Goal: Transaction & Acquisition: Purchase product/service

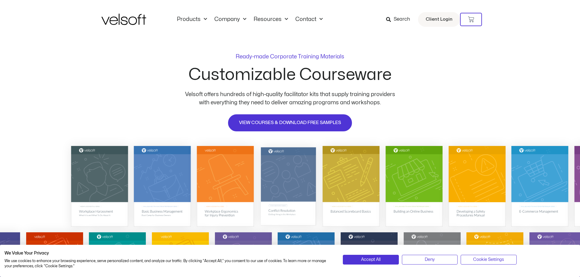
click at [287, 173] on img at bounding box center [288, 186] width 55 height 78
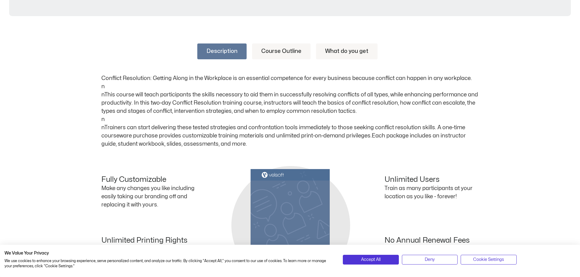
scroll to position [226, 0]
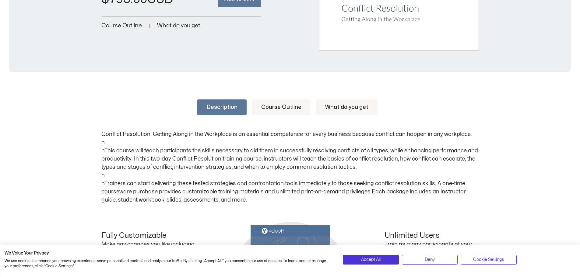
click at [348, 103] on link "What do you get" at bounding box center [346, 108] width 61 height 16
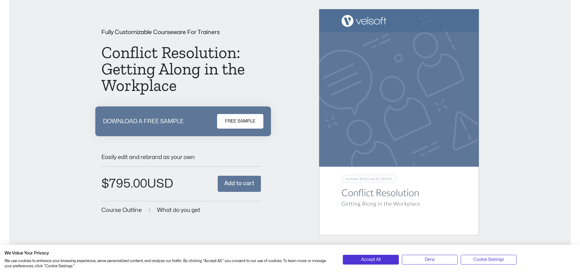
scroll to position [39, 0]
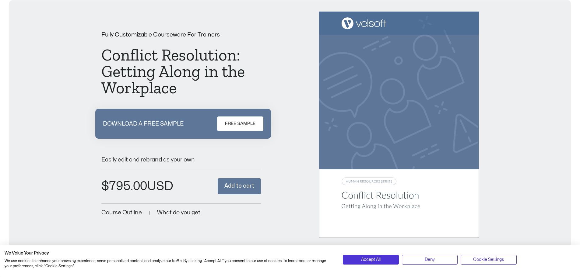
click at [250, 122] on span "FREE SAMPLE" at bounding box center [240, 123] width 30 height 7
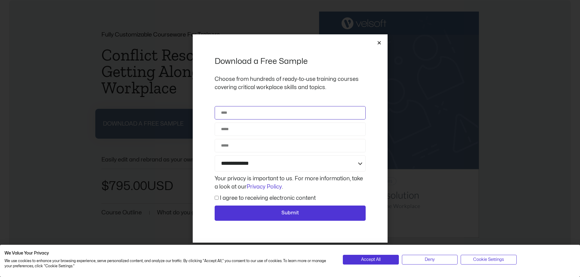
click at [253, 113] on input "Name" at bounding box center [290, 112] width 151 height 13
type input "**********"
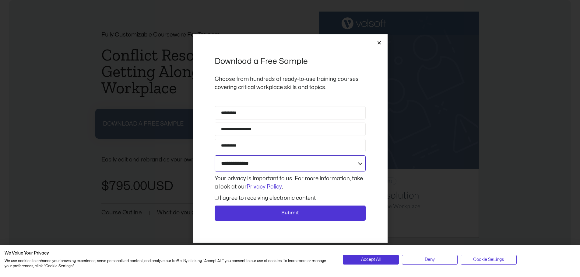
click at [340, 166] on select "**********" at bounding box center [290, 164] width 151 height 16
select select "**********"
click at [215, 156] on select "**********" at bounding box center [290, 164] width 151 height 16
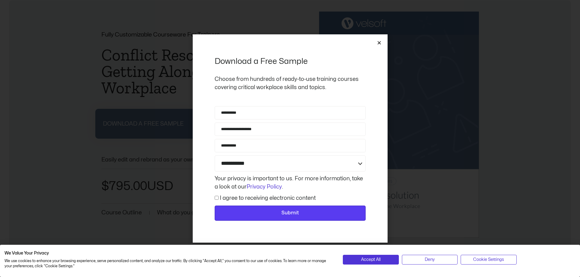
click at [285, 211] on span "Submit" at bounding box center [290, 213] width 18 height 8
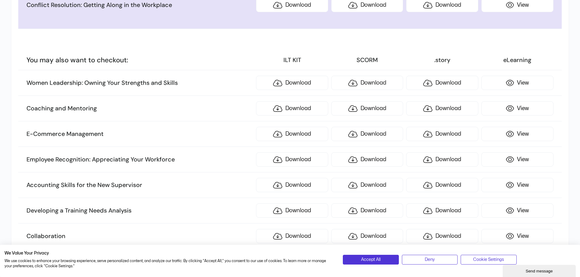
scroll to position [63, 0]
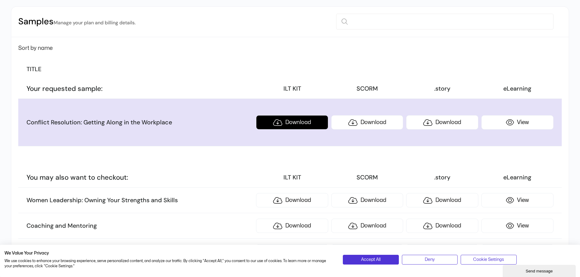
click at [297, 122] on link "Download" at bounding box center [292, 122] width 72 height 14
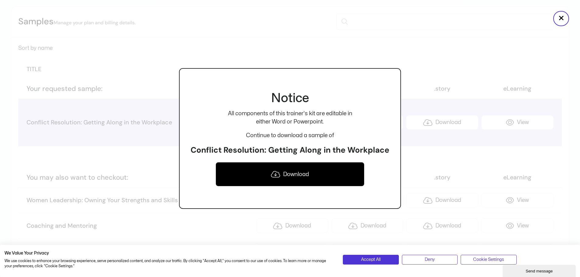
click at [292, 177] on link "Download" at bounding box center [289, 174] width 149 height 24
click at [562, 24] on button "×" at bounding box center [561, 18] width 16 height 15
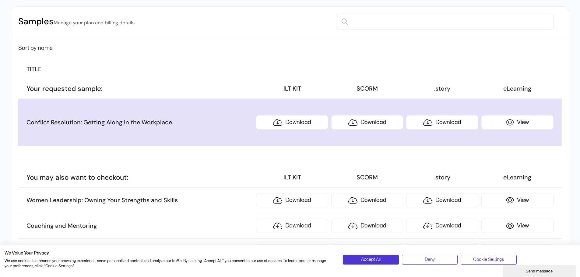
scroll to position [0, 0]
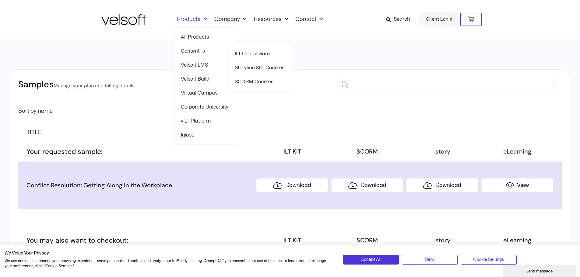
click at [259, 55] on link "ILT Courseware" at bounding box center [260, 54] width 50 height 14
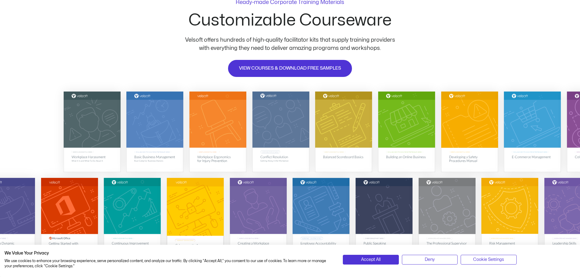
scroll to position [58, 0]
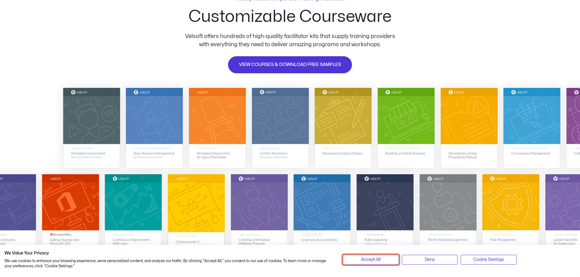
click at [359, 260] on button "Accept All" at bounding box center [371, 260] width 56 height 10
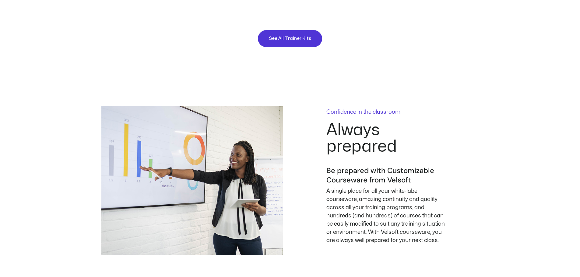
scroll to position [783, 0]
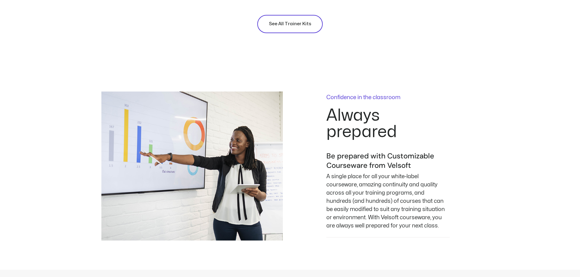
click at [307, 25] on span "See All Trainer Kits" at bounding box center [290, 23] width 42 height 7
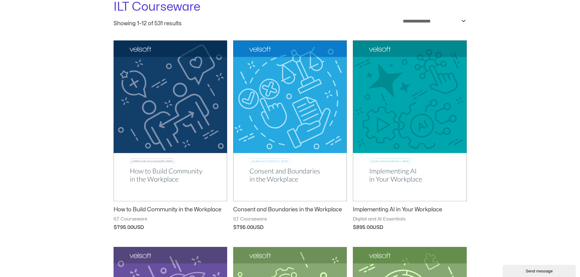
scroll to position [83, 0]
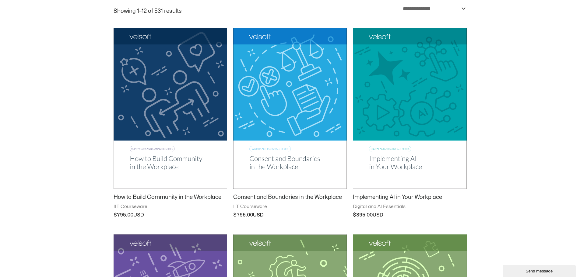
drag, startPoint x: 582, startPoint y: 17, endPoint x: 581, endPoint y: 35, distance: 18.0
click at [150, 73] on img at bounding box center [171, 108] width 114 height 161
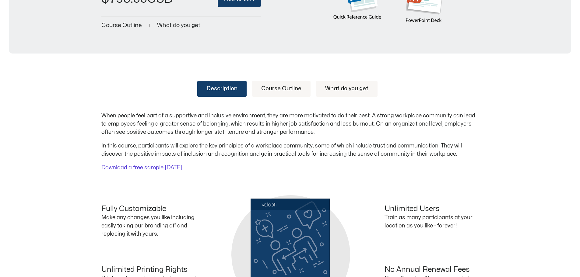
scroll to position [134, 0]
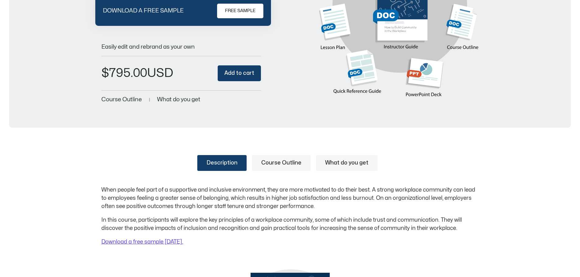
click at [120, 101] on span "Course Outline" at bounding box center [121, 100] width 40 height 6
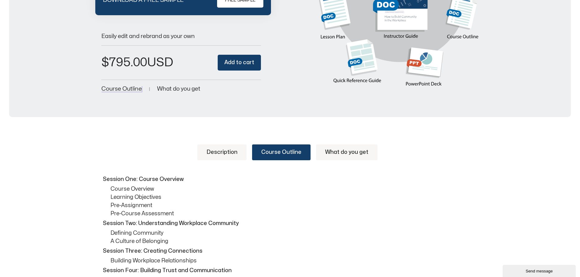
scroll to position [138, 0]
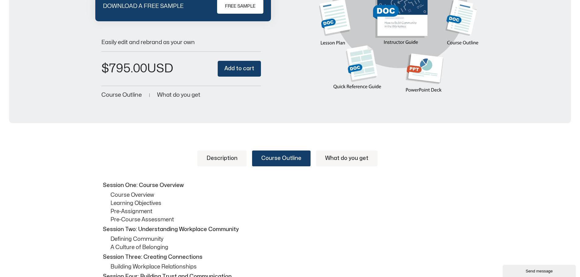
click at [246, 72] on button "Add to cart" at bounding box center [239, 69] width 43 height 16
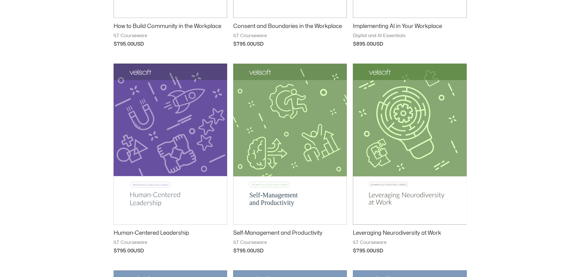
scroll to position [256, 0]
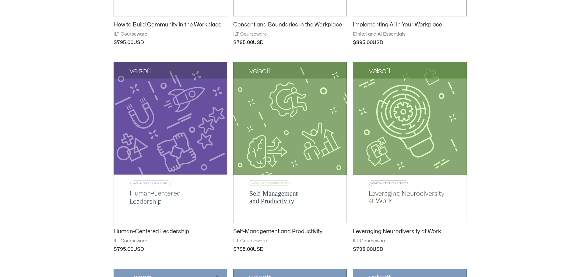
click at [183, 133] on img at bounding box center [171, 142] width 114 height 161
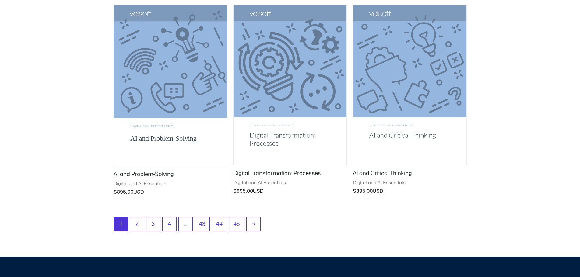
scroll to position [738, 0]
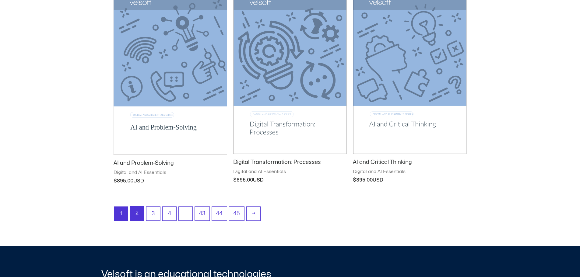
click at [138, 214] on link "2" at bounding box center [137, 213] width 14 height 14
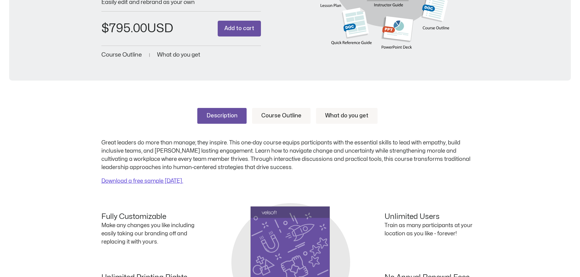
scroll to position [166, 0]
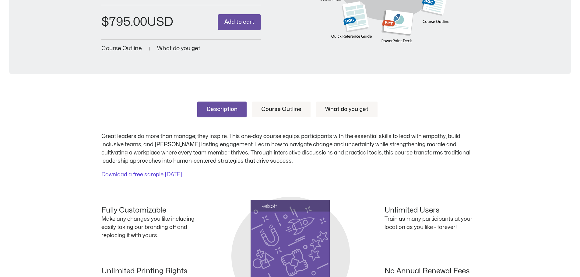
click at [288, 108] on link "Course Outline" at bounding box center [281, 110] width 58 height 16
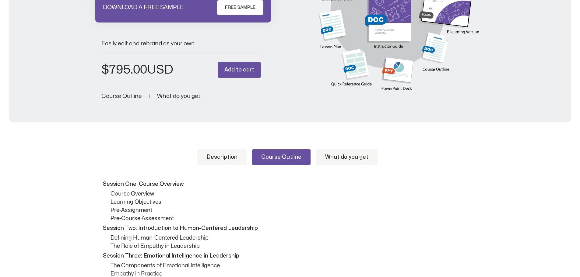
scroll to position [106, 0]
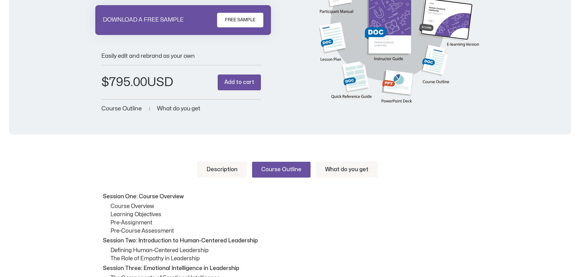
click at [251, 80] on button "Add to cart" at bounding box center [239, 83] width 43 height 16
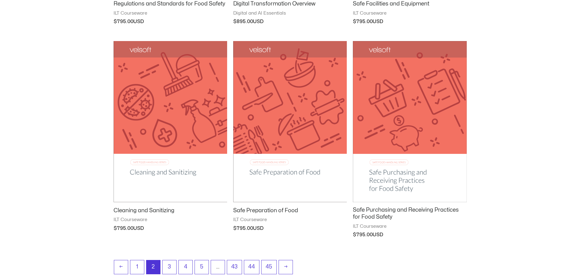
scroll to position [707, 0]
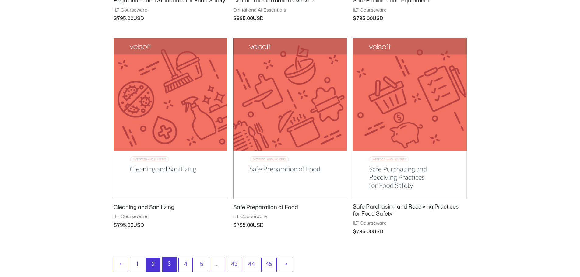
click at [173, 266] on link "3" at bounding box center [170, 264] width 14 height 14
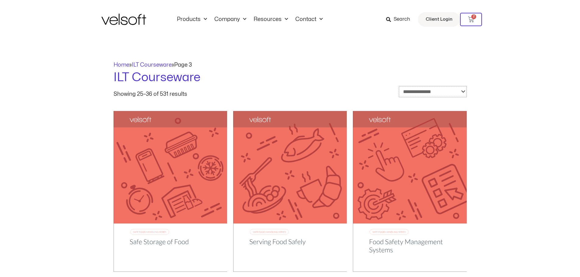
click at [466, 91] on select "**********" at bounding box center [433, 91] width 68 height 11
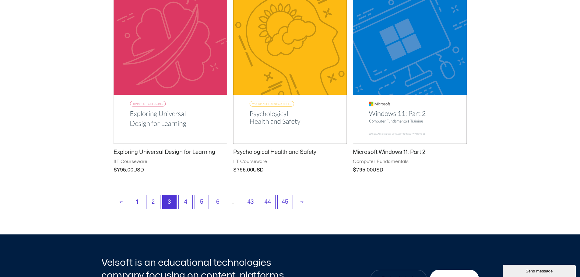
scroll to position [752, 0]
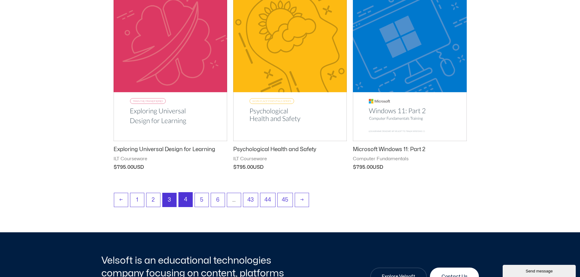
click at [189, 201] on link "4" at bounding box center [186, 200] width 14 height 14
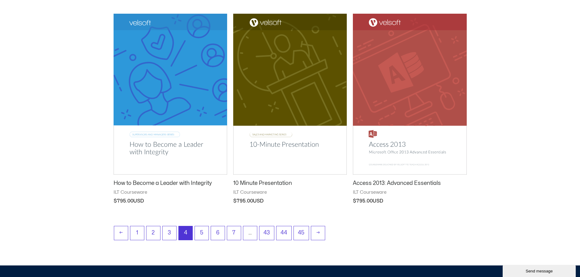
scroll to position [730, 0]
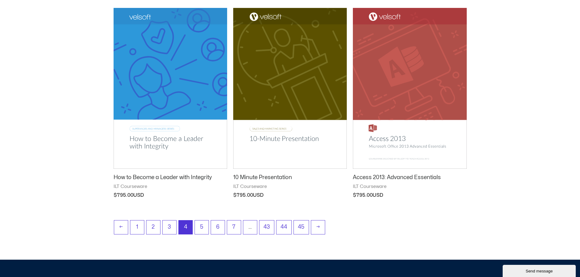
drag, startPoint x: 583, startPoint y: 12, endPoint x: 584, endPoint y: 168, distance: 156.7
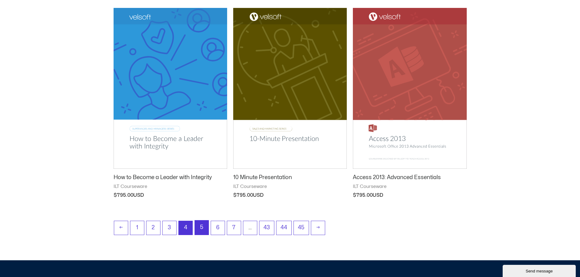
click at [203, 227] on link "5" at bounding box center [202, 228] width 14 height 14
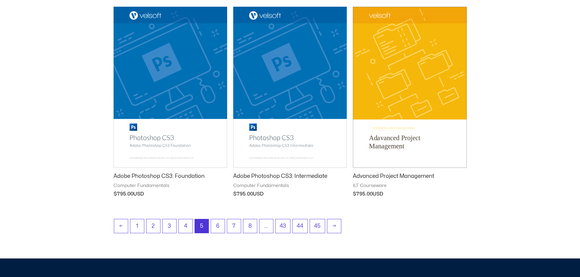
scroll to position [728, 0]
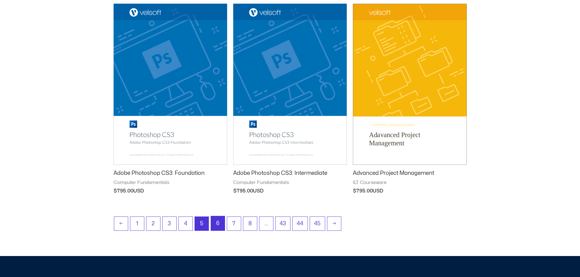
click at [219, 224] on link "6" at bounding box center [218, 223] width 14 height 14
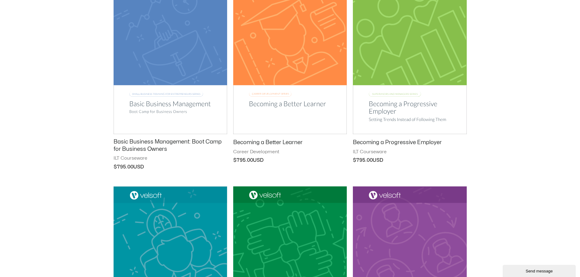
click at [579, 132] on html "Save 70% on Storyline courses, valid until Monday, September 8, 2025 at 9:00 AM…" at bounding box center [290, 69] width 580 height 1242
click at [418, 64] on img at bounding box center [410, 53] width 114 height 161
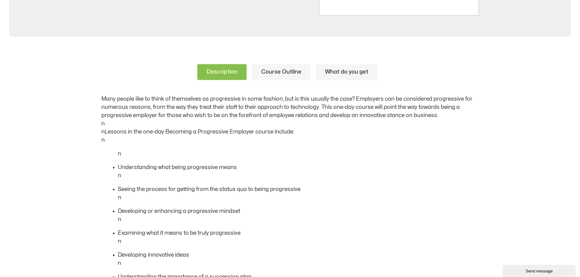
scroll to position [257, 0]
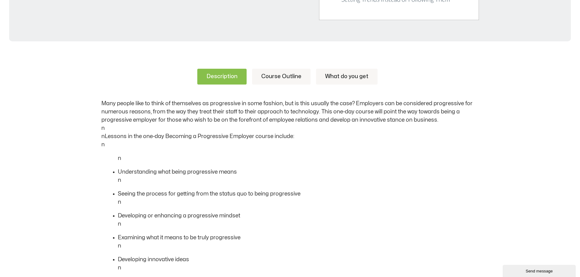
drag, startPoint x: 581, startPoint y: 20, endPoint x: 584, endPoint y: 87, distance: 67.0
click at [579, 87] on html "Save 70% on Storyline courses, valid until Monday, September 8, 2025 at 9:00 AM…" at bounding box center [290, 253] width 580 height 1020
click at [278, 80] on link "Course Outline" at bounding box center [281, 77] width 58 height 16
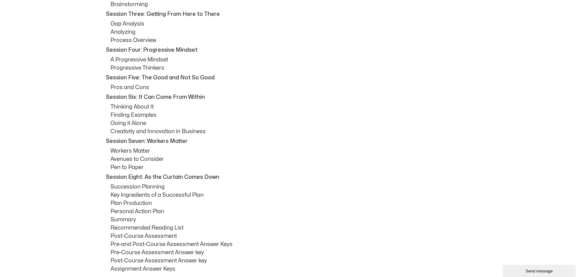
scroll to position [445, 0]
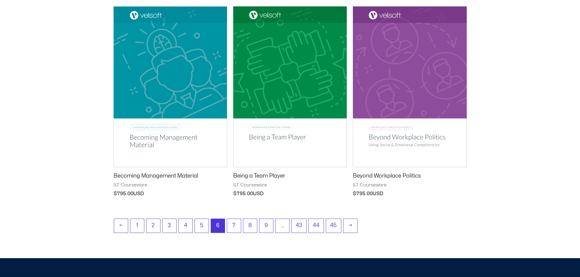
scroll to position [736, 0]
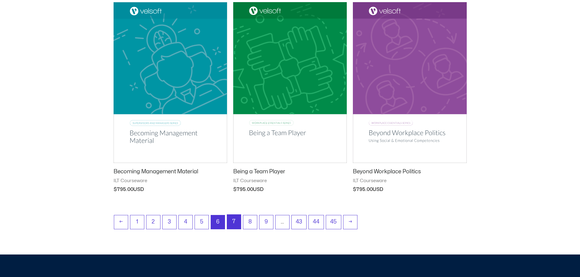
click at [236, 225] on link "7" at bounding box center [234, 222] width 14 height 14
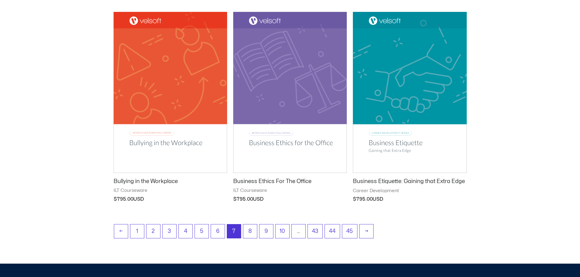
scroll to position [777, 0]
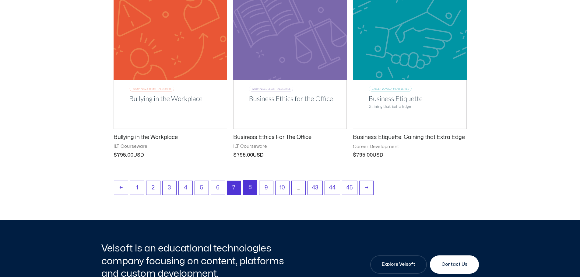
click at [252, 184] on link "8" at bounding box center [250, 187] width 14 height 14
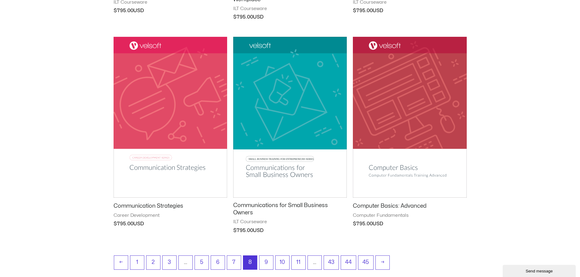
click at [267, 262] on link "9" at bounding box center [266, 263] width 14 height 14
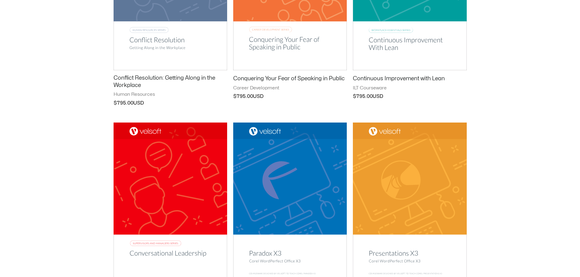
scroll to position [533, 0]
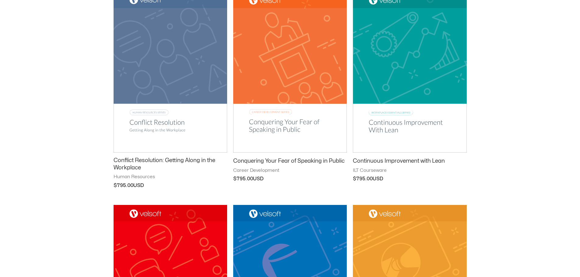
click at [176, 51] on img at bounding box center [171, 71] width 114 height 161
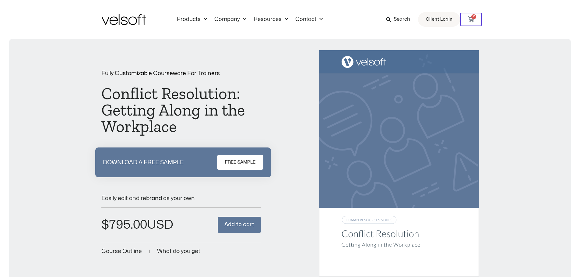
click at [240, 228] on button "Add to cart" at bounding box center [239, 225] width 43 height 16
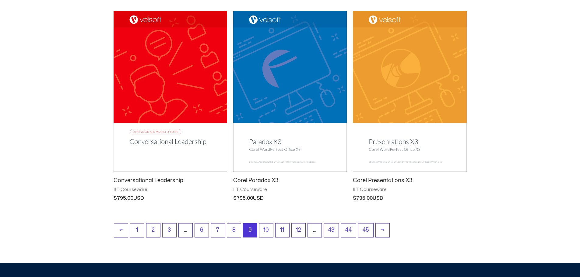
scroll to position [739, 0]
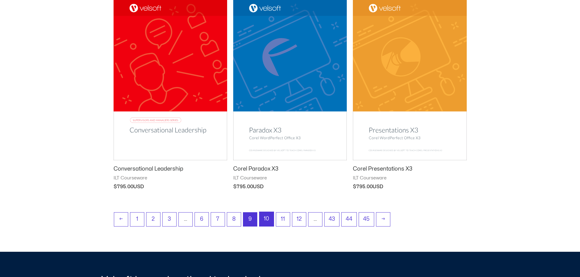
click at [269, 221] on link "10" at bounding box center [266, 219] width 14 height 14
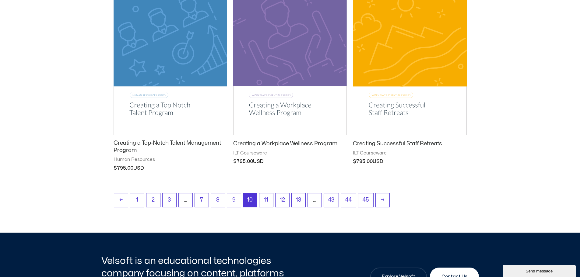
scroll to position [765, 0]
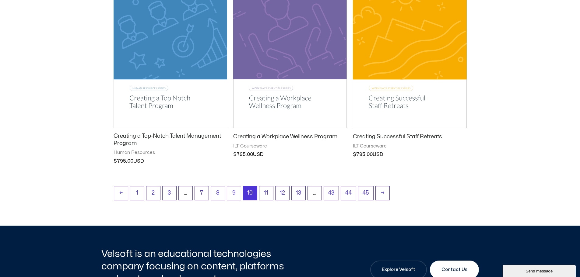
drag, startPoint x: 583, startPoint y: 8, endPoint x: 584, endPoint y: 172, distance: 164.0
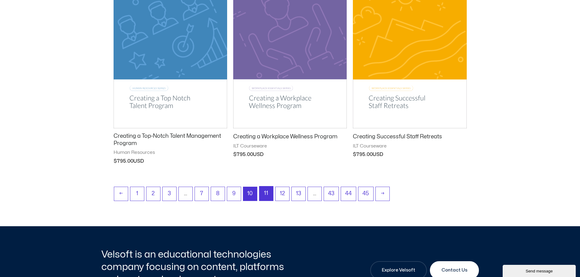
click at [264, 197] on link "11" at bounding box center [266, 194] width 14 height 14
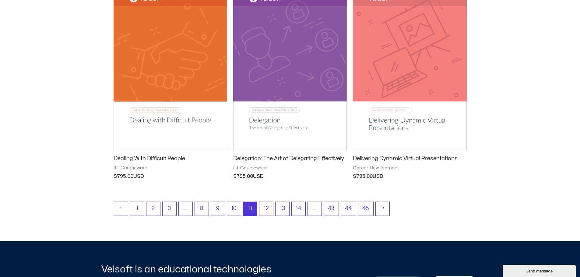
scroll to position [769, 0]
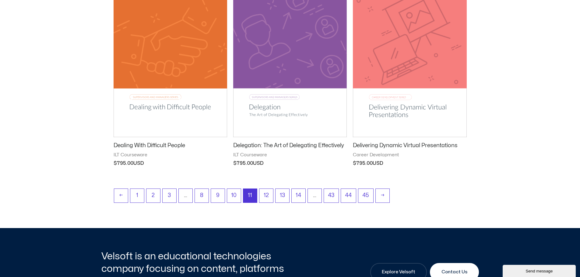
drag, startPoint x: 582, startPoint y: 12, endPoint x: 583, endPoint y: 176, distance: 164.0
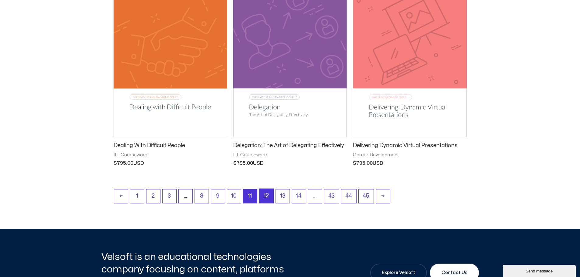
click at [270, 198] on link "12" at bounding box center [266, 196] width 14 height 14
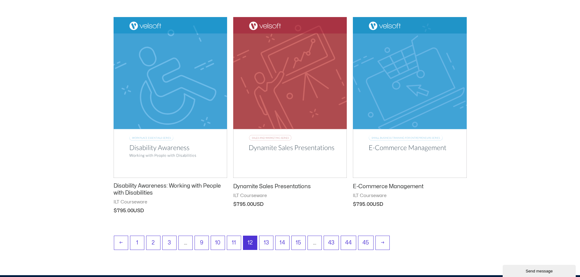
scroll to position [724, 0]
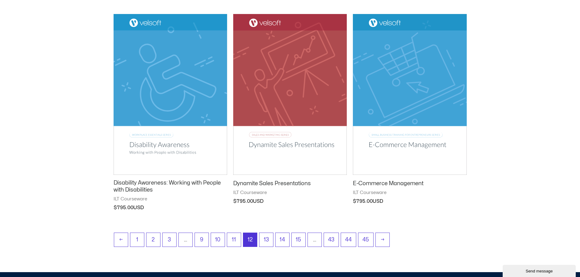
drag, startPoint x: 582, startPoint y: 9, endPoint x: 584, endPoint y: 164, distance: 154.6
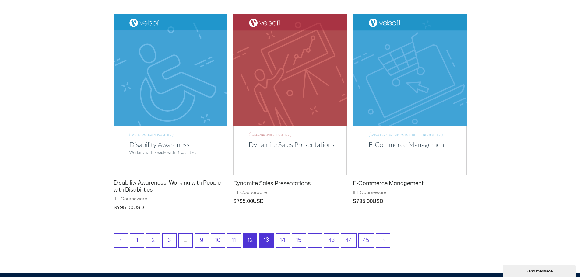
click at [269, 239] on link "13" at bounding box center [266, 240] width 14 height 14
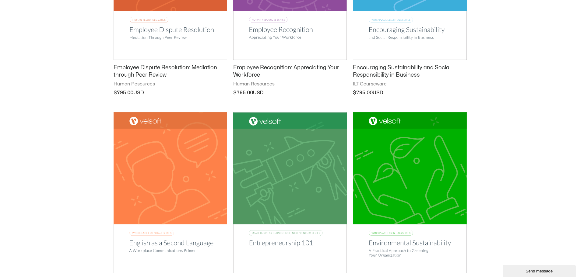
scroll to position [443, 0]
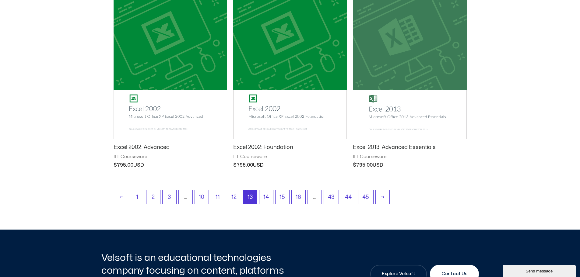
drag, startPoint x: 583, startPoint y: 10, endPoint x: 341, endPoint y: 171, distance: 290.5
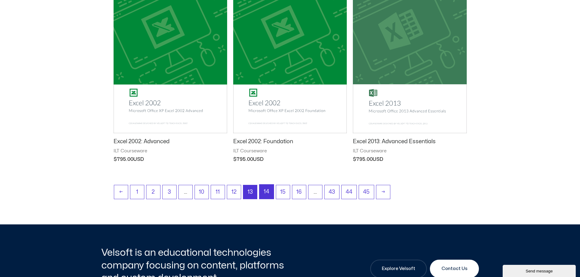
click at [269, 191] on link "14" at bounding box center [266, 192] width 14 height 14
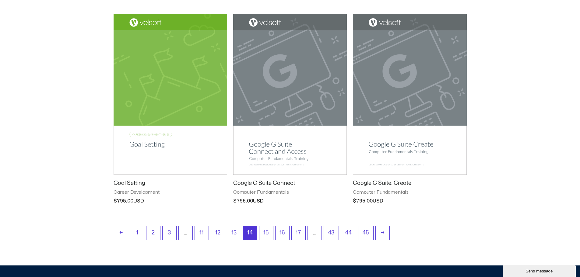
scroll to position [762, 0]
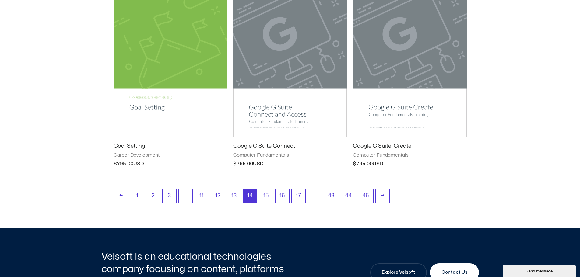
drag, startPoint x: 584, startPoint y: 12, endPoint x: 584, endPoint y: 176, distance: 163.4
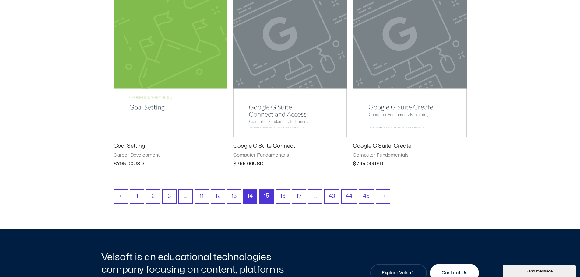
click at [270, 195] on link "15" at bounding box center [266, 196] width 14 height 14
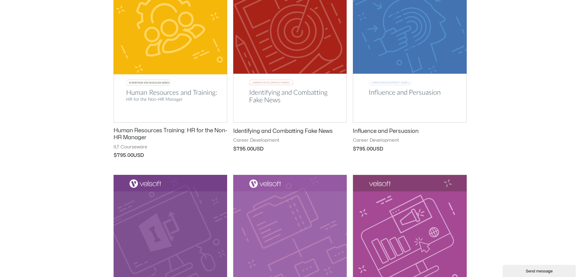
scroll to position [378, 0]
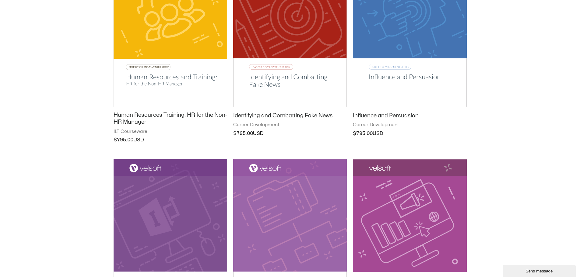
click at [159, 38] on img at bounding box center [171, 26] width 114 height 161
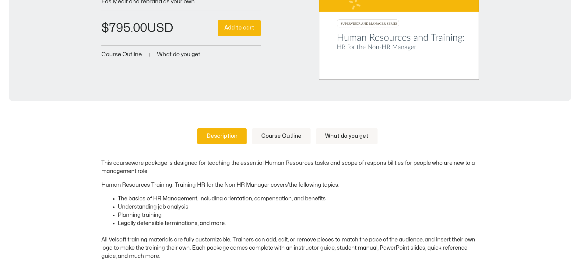
scroll to position [220, 0]
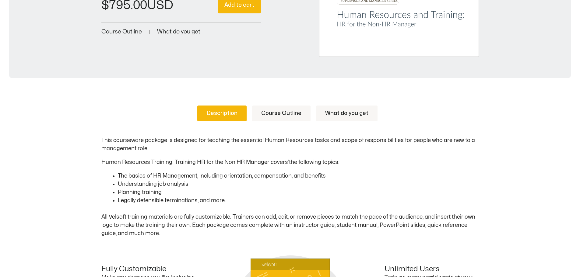
click at [289, 109] on link "Course Outline" at bounding box center [281, 114] width 58 height 16
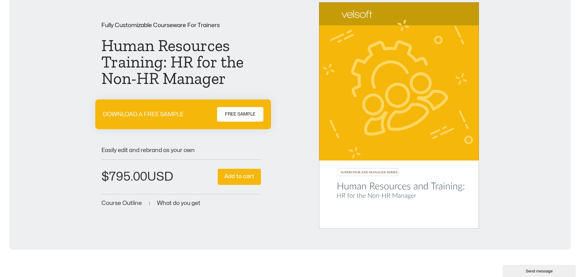
scroll to position [44, 0]
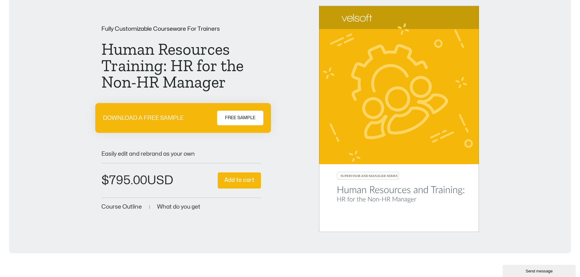
drag, startPoint x: 583, startPoint y: 48, endPoint x: 584, endPoint y: 17, distance: 31.4
click at [246, 178] on button "Add to cart" at bounding box center [239, 181] width 43 height 16
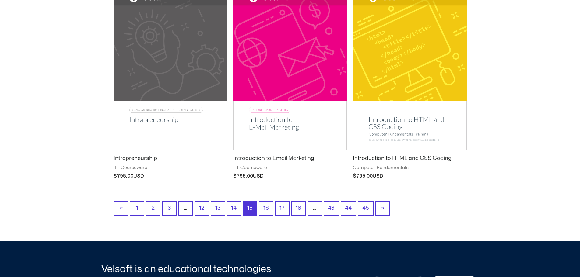
scroll to position [800, 0]
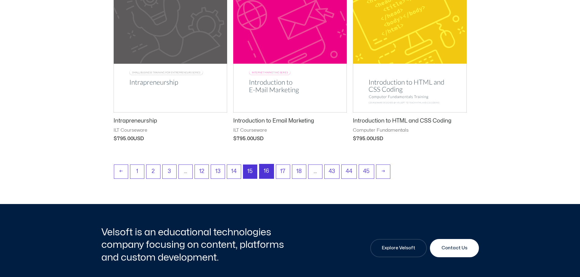
click at [272, 173] on link "16" at bounding box center [266, 171] width 14 height 14
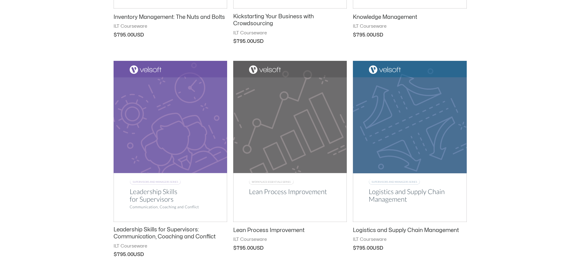
scroll to position [717, 0]
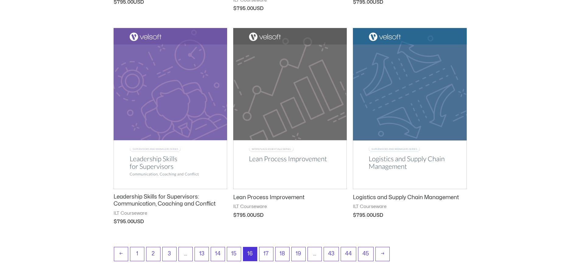
click at [192, 114] on img at bounding box center [171, 108] width 114 height 161
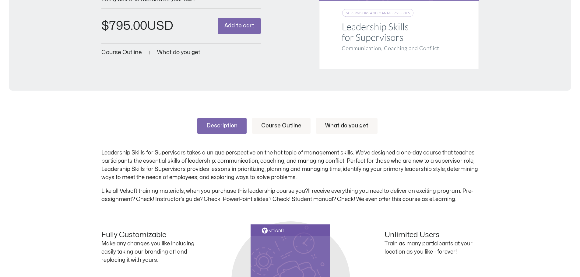
scroll to position [250, 0]
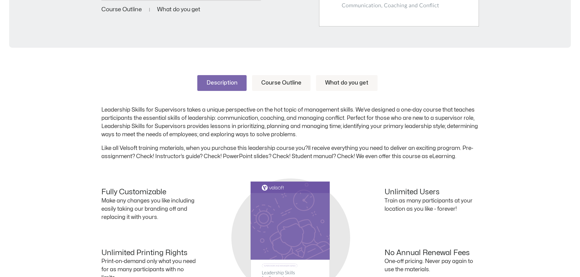
click at [292, 85] on link "Course Outline" at bounding box center [281, 83] width 58 height 16
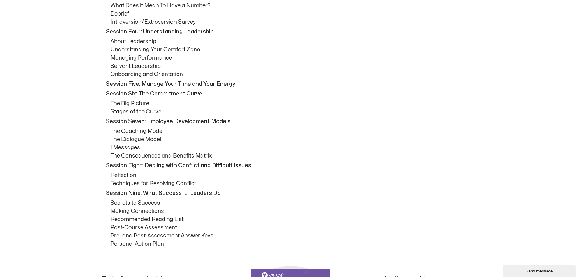
scroll to position [408, 0]
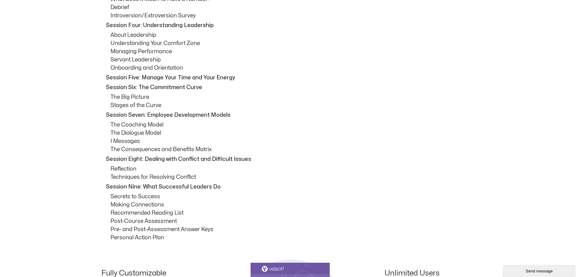
drag, startPoint x: 583, startPoint y: 71, endPoint x: 583, endPoint y: 109, distance: 38.3
click at [579, 109] on html "Save 70% on Storyline courses, valid until Monday, September 8, 2025 at 9:00 AM…" at bounding box center [290, 139] width 580 height 1095
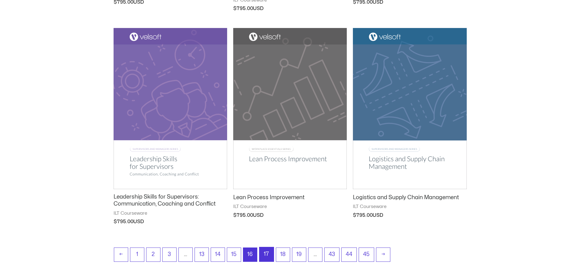
click at [268, 252] on link "17" at bounding box center [266, 254] width 14 height 14
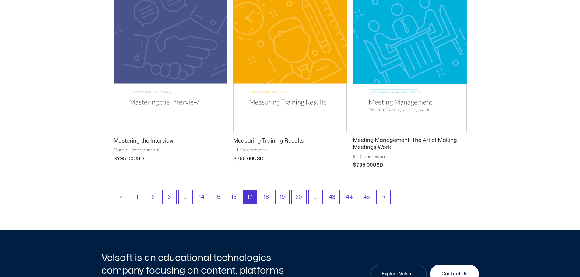
scroll to position [777, 0]
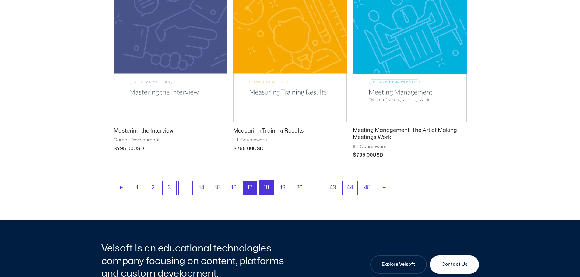
click at [266, 186] on link "18" at bounding box center [266, 187] width 14 height 14
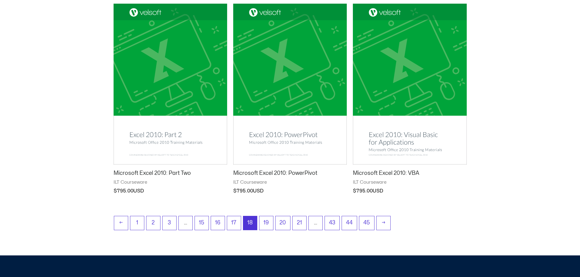
scroll to position [749, 0]
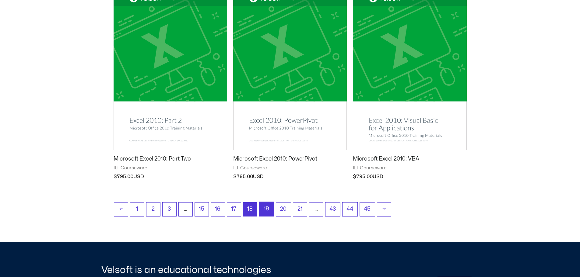
click at [266, 210] on link "19" at bounding box center [266, 209] width 14 height 14
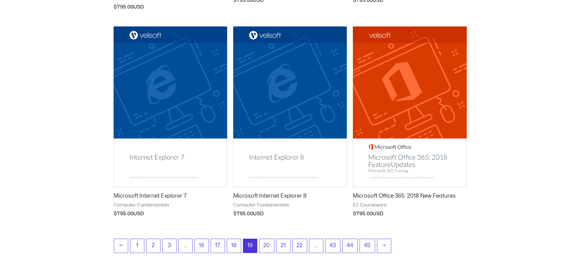
scroll to position [754, 0]
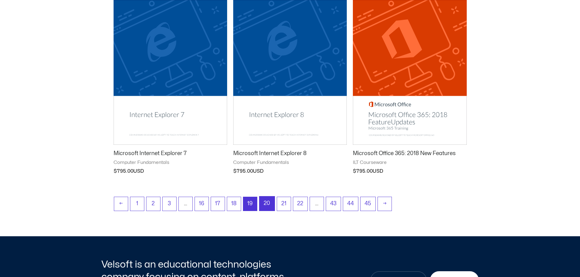
click at [269, 204] on link "20" at bounding box center [266, 204] width 15 height 14
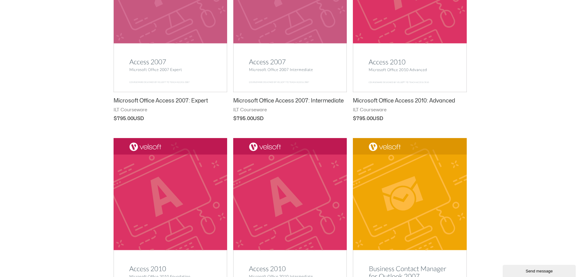
drag, startPoint x: 0, startPoint y: 0, endPoint x: 584, endPoint y: 107, distance: 593.8
click at [577, 138] on html "Save 70% on Storyline courses, valid until [DATE] 9:00 AM × Skip to content Pro…" at bounding box center [290, 24] width 580 height 1248
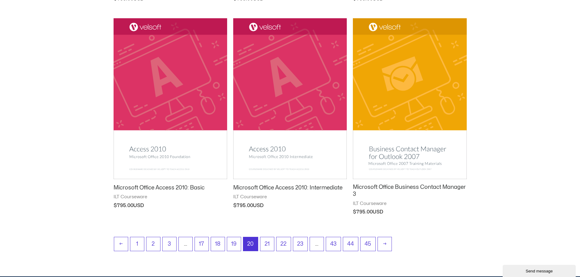
scroll to position [741, 0]
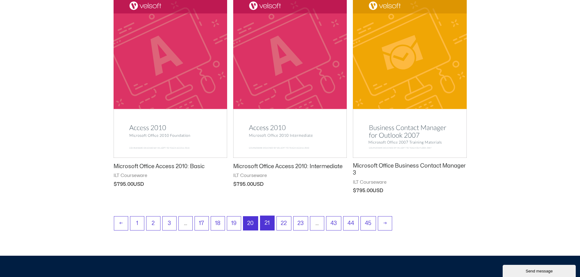
click at [268, 222] on link "21" at bounding box center [267, 223] width 14 height 14
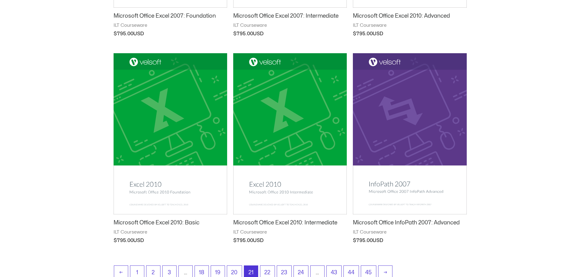
scroll to position [747, 0]
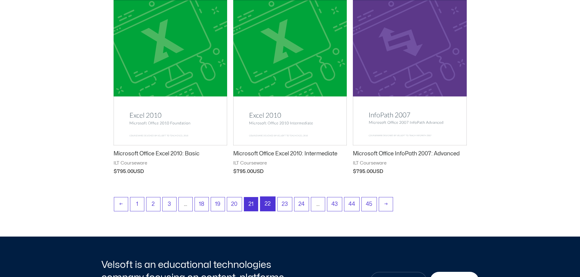
click at [266, 201] on link "22" at bounding box center [267, 204] width 15 height 14
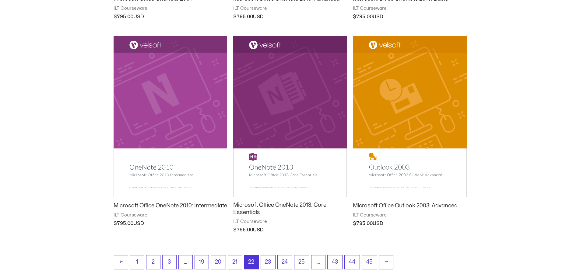
scroll to position [719, 0]
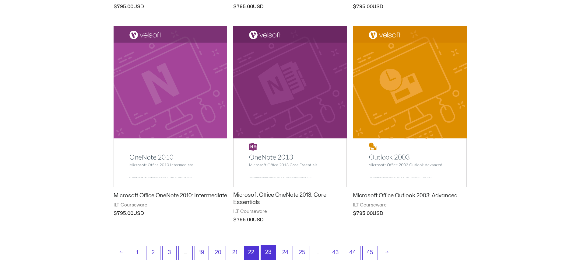
click at [270, 246] on link "23" at bounding box center [268, 253] width 15 height 14
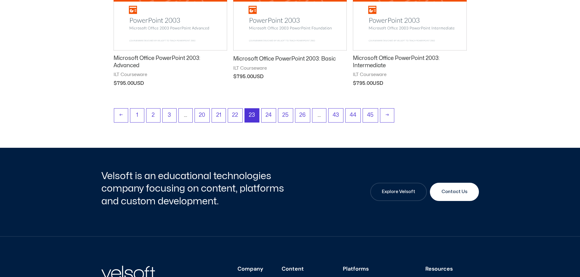
scroll to position [854, 0]
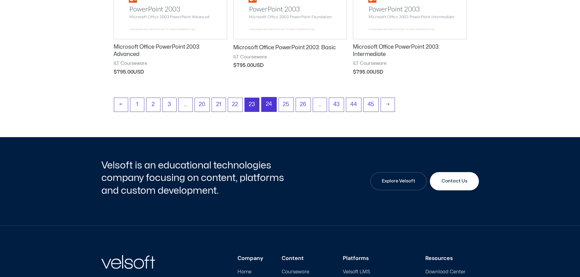
click at [267, 104] on link "24" at bounding box center [268, 104] width 15 height 14
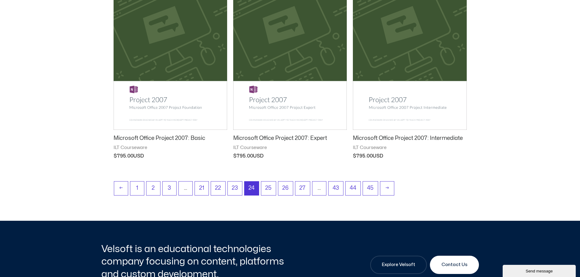
scroll to position [786, 0]
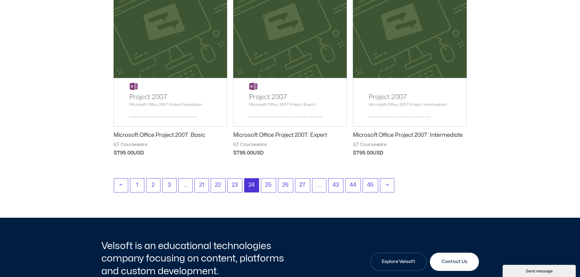
drag, startPoint x: 582, startPoint y: 10, endPoint x: 580, endPoint y: 177, distance: 167.1
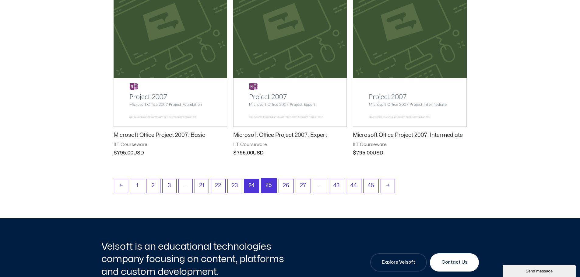
click at [265, 187] on link "25" at bounding box center [268, 186] width 15 height 14
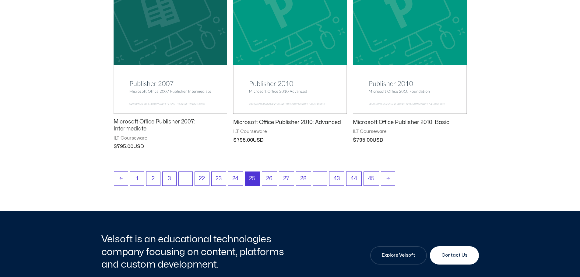
scroll to position [798, 0]
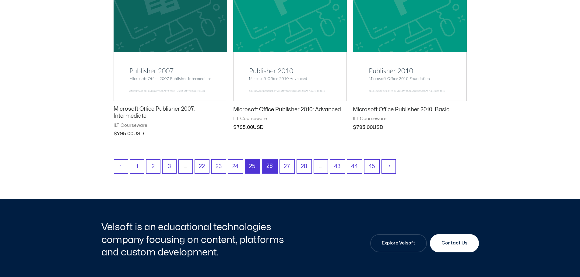
click at [271, 165] on link "26" at bounding box center [269, 166] width 15 height 14
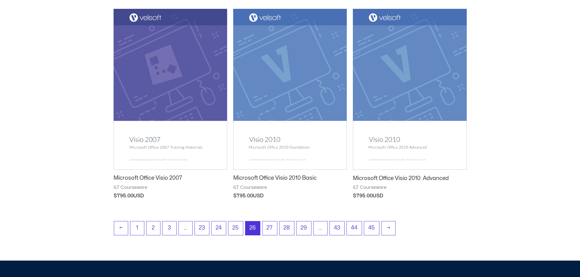
scroll to position [765, 0]
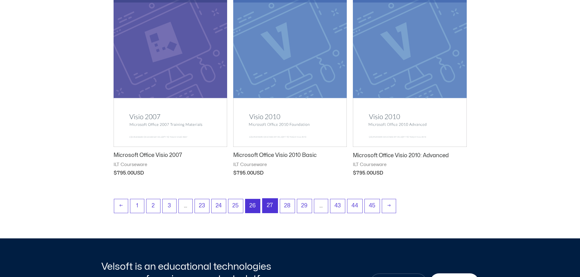
click at [272, 208] on link "27" at bounding box center [269, 206] width 15 height 14
click at [270, 208] on link "27" at bounding box center [269, 206] width 15 height 14
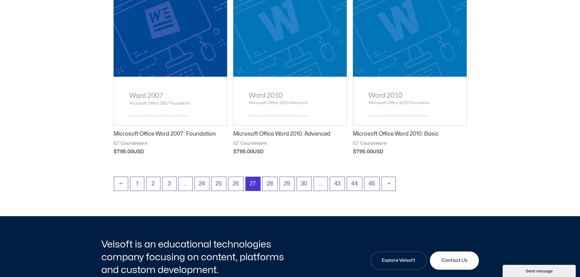
scroll to position [807, 0]
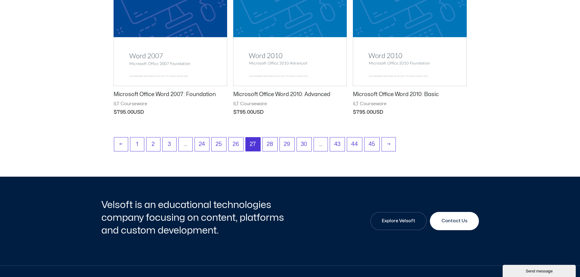
drag, startPoint x: 582, startPoint y: 14, endPoint x: 581, endPoint y: 188, distance: 174.4
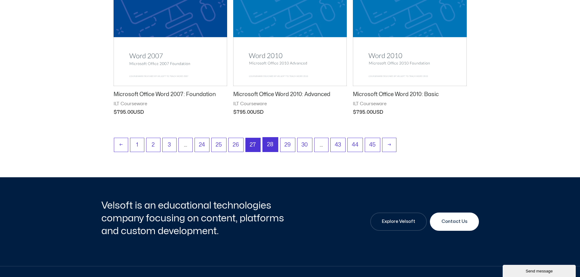
click at [265, 144] on link "28" at bounding box center [270, 145] width 15 height 14
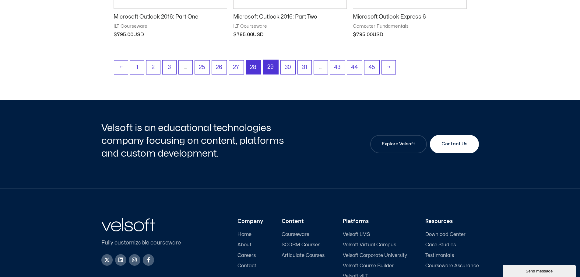
click at [272, 70] on link "29" at bounding box center [270, 67] width 15 height 14
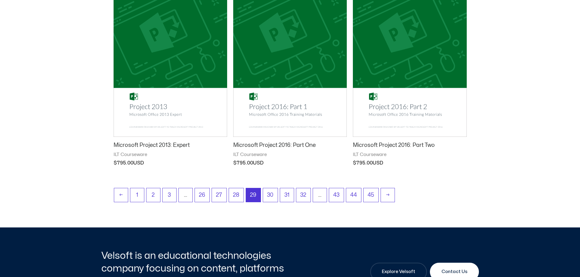
scroll to position [758, 0]
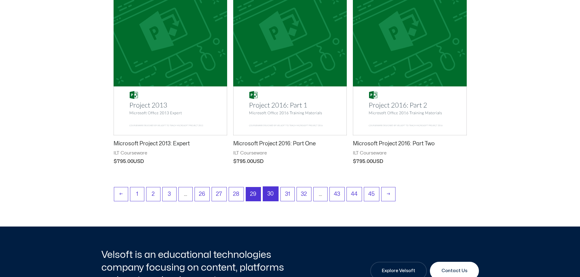
click at [275, 195] on link "30" at bounding box center [270, 194] width 15 height 14
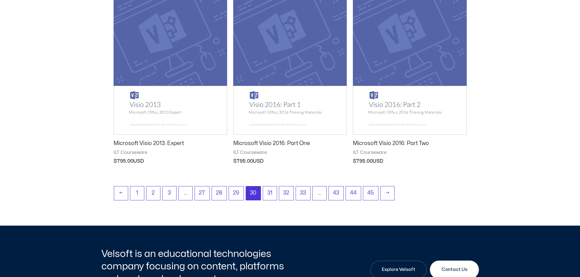
scroll to position [797, 0]
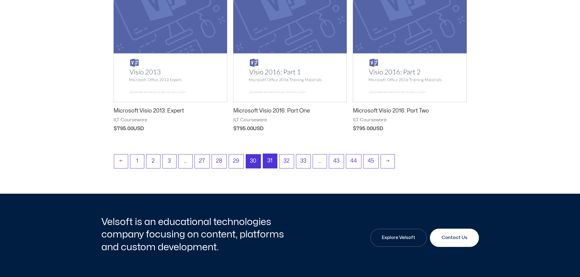
click at [269, 166] on link "31" at bounding box center [270, 161] width 14 height 14
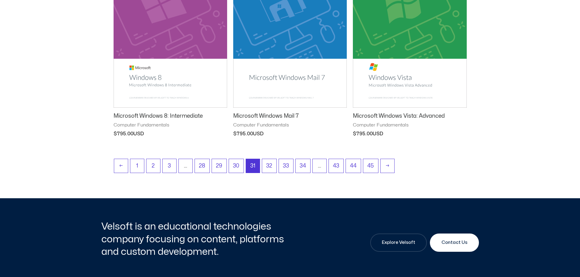
scroll to position [820, 0]
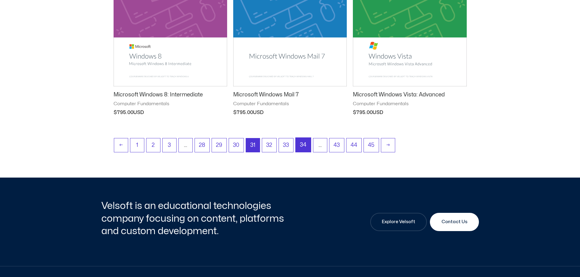
click at [302, 143] on link "34" at bounding box center [303, 145] width 15 height 14
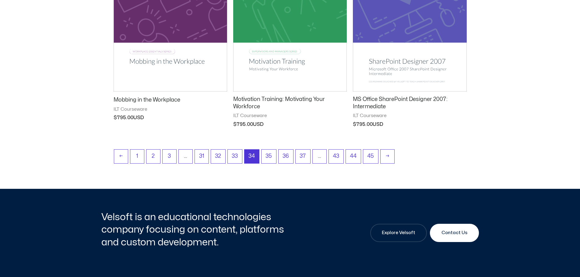
scroll to position [834, 0]
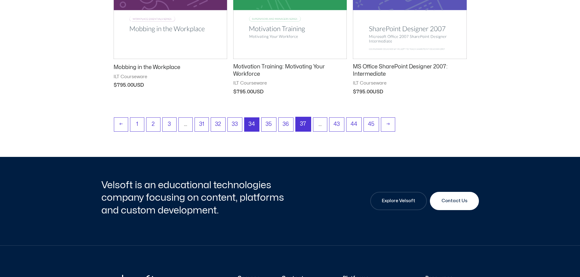
click at [306, 128] on link "37" at bounding box center [303, 124] width 15 height 14
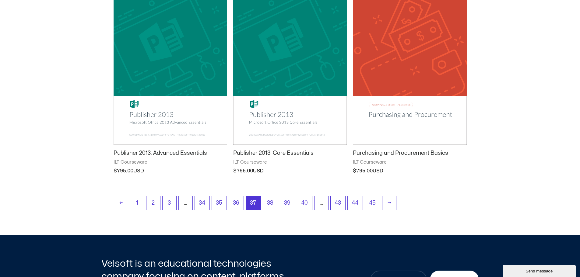
scroll to position [791, 0]
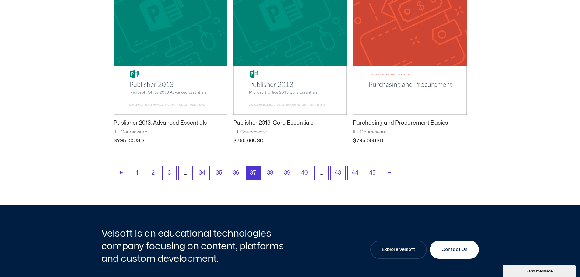
drag, startPoint x: 583, startPoint y: 11, endPoint x: 584, endPoint y: 180, distance: 168.9
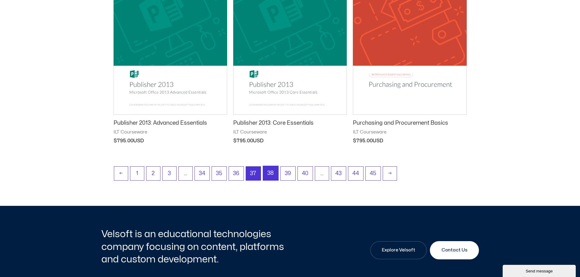
click at [274, 175] on link "38" at bounding box center [270, 173] width 15 height 14
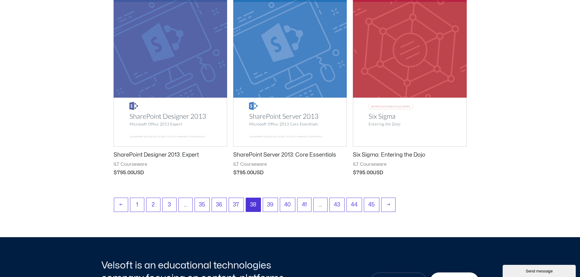
scroll to position [763, 0]
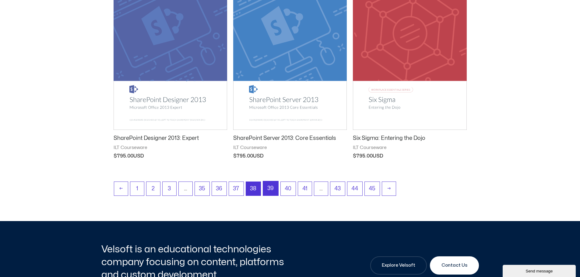
click link "39"
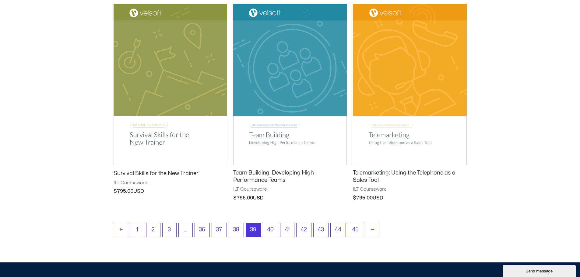
scroll to position [732, 0]
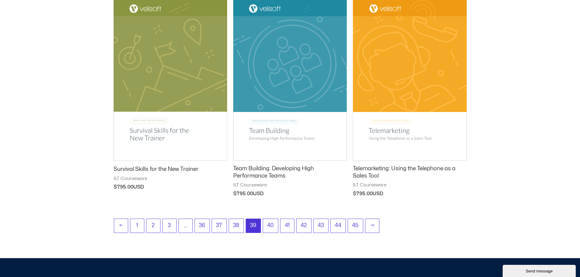
drag, startPoint x: 0, startPoint y: 0, endPoint x: 584, endPoint y: 167, distance: 607.6
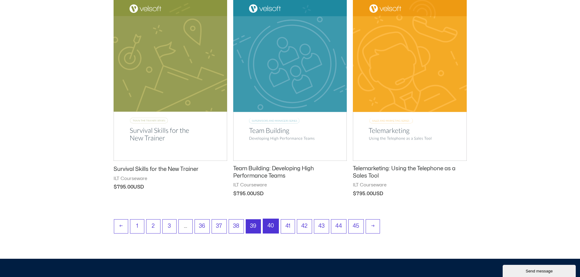
click at [270, 225] on link "40" at bounding box center [271, 226] width 16 height 14
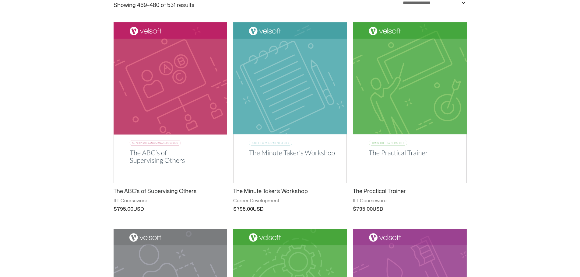
scroll to position [96, 0]
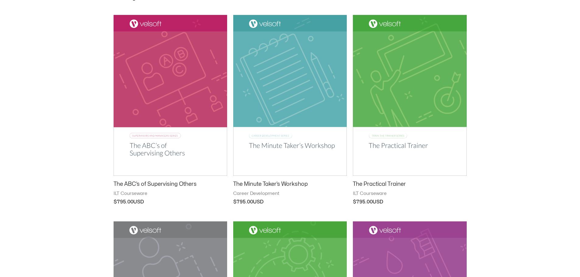
click at [175, 61] on img at bounding box center [171, 95] width 114 height 161
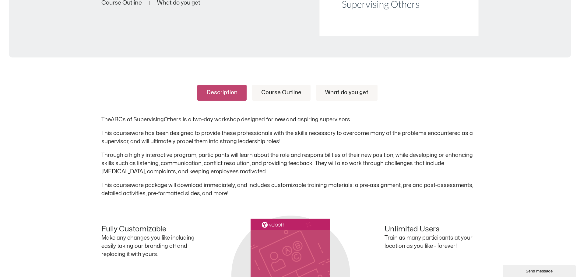
scroll to position [256, 0]
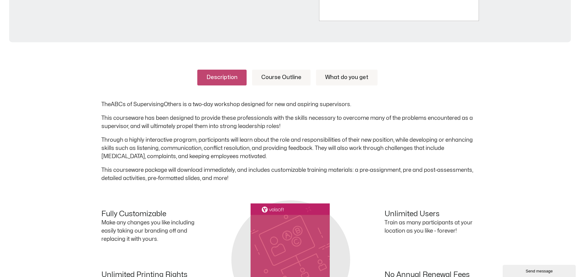
click at [282, 77] on link "Course Outline" at bounding box center [281, 78] width 58 height 16
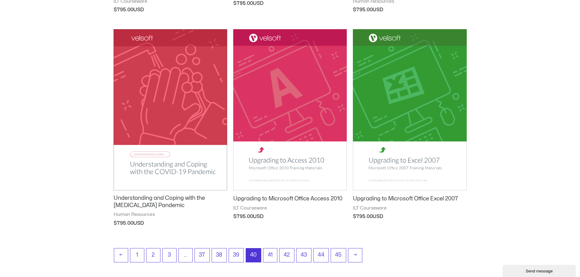
scroll to position [721, 0]
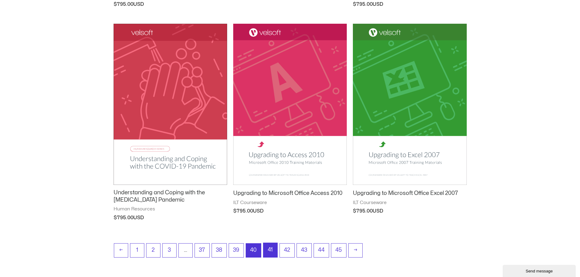
click at [271, 252] on link "41" at bounding box center [270, 250] width 14 height 14
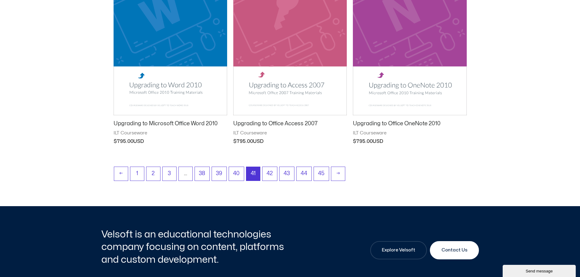
scroll to position [806, 0]
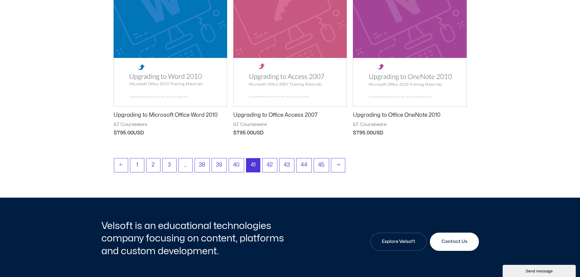
drag, startPoint x: 583, startPoint y: 15, endPoint x: 584, endPoint y: 187, distance: 172.0
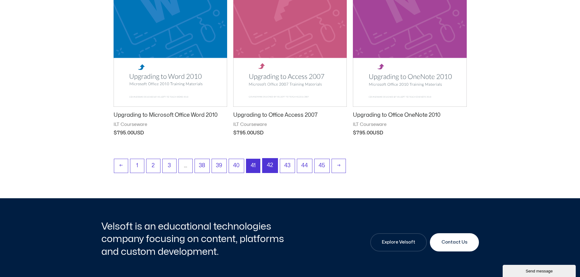
click at [275, 159] on link "42" at bounding box center [269, 166] width 15 height 14
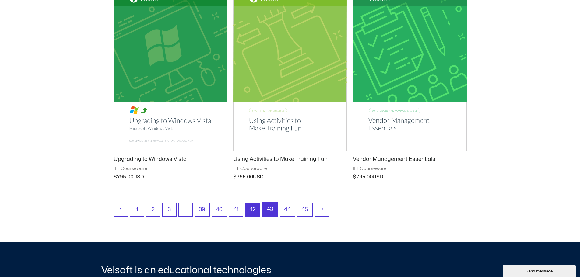
click at [275, 211] on link "43" at bounding box center [269, 209] width 15 height 14
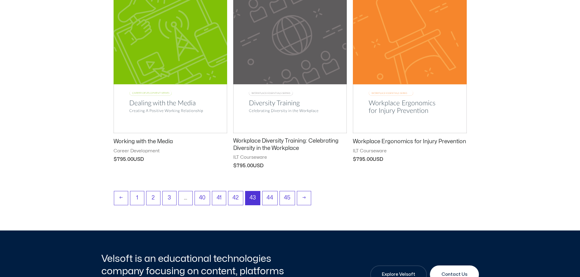
scroll to position [781, 0]
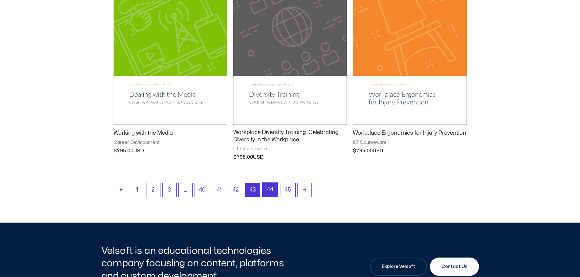
click at [271, 190] on link "44" at bounding box center [270, 190] width 16 height 14
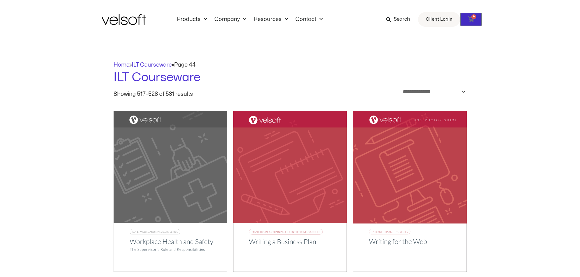
click at [471, 19] on icon at bounding box center [471, 19] width 6 height 6
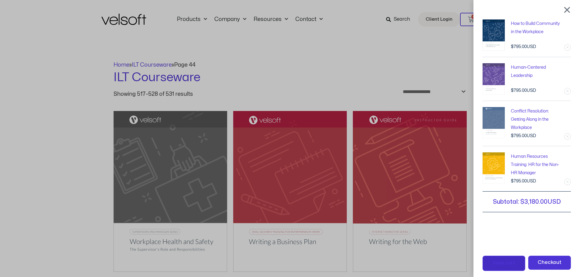
click at [511, 263] on span "View cart" at bounding box center [503, 264] width 23 height 8
